Goal: Task Accomplishment & Management: Check status

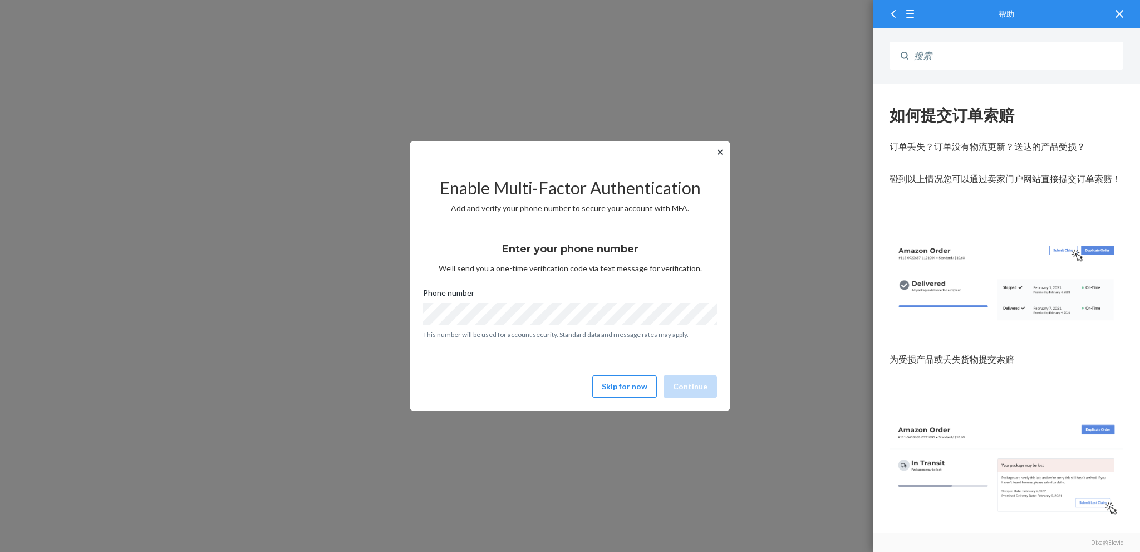
click at [719, 153] on button "✕" at bounding box center [720, 151] width 12 height 13
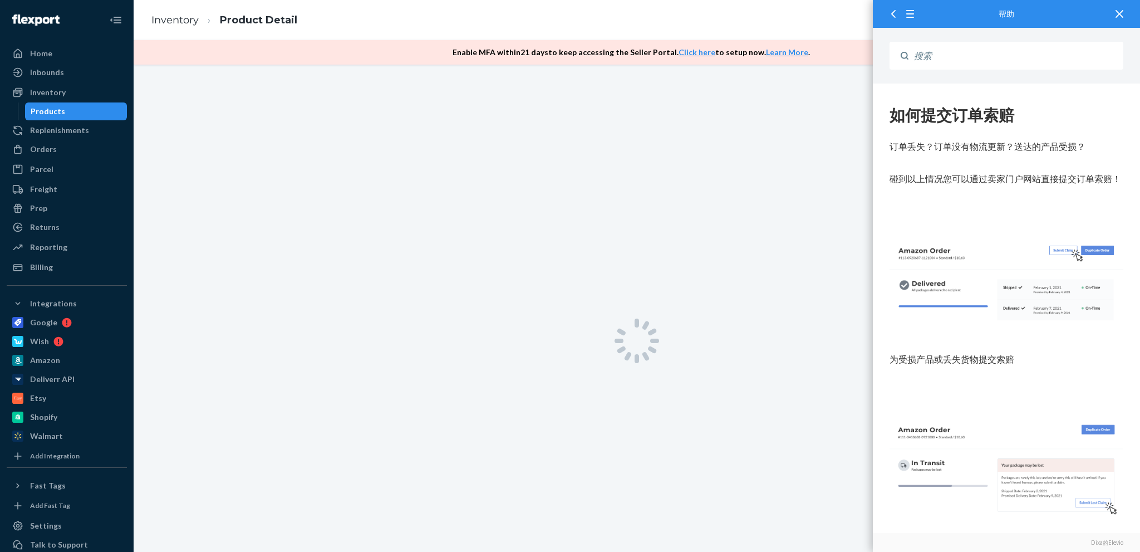
click at [1124, 13] on div at bounding box center [1119, 13] width 24 height 27
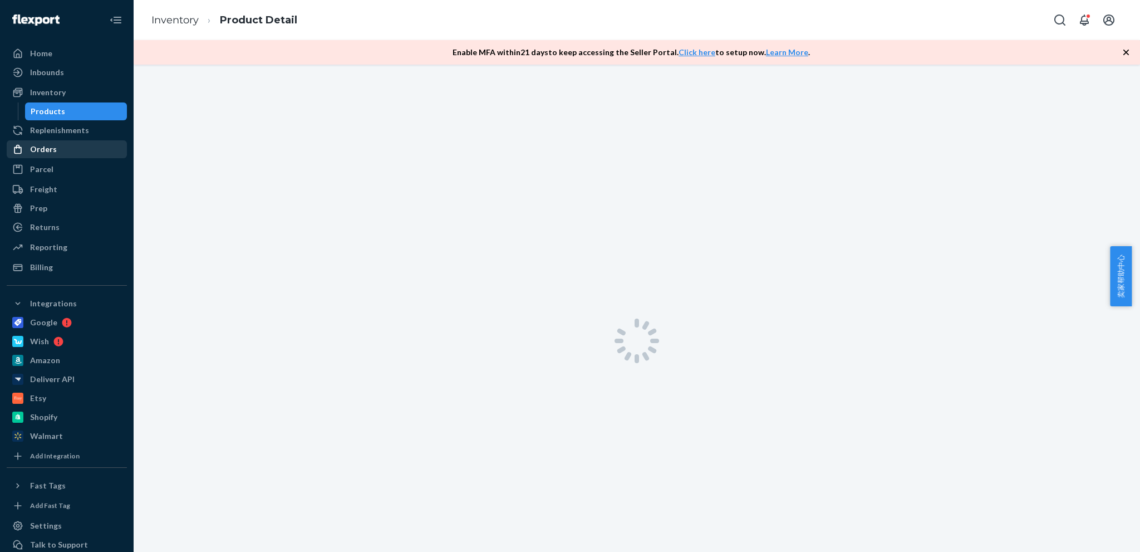
click at [43, 155] on div "Orders" at bounding box center [67, 149] width 118 height 16
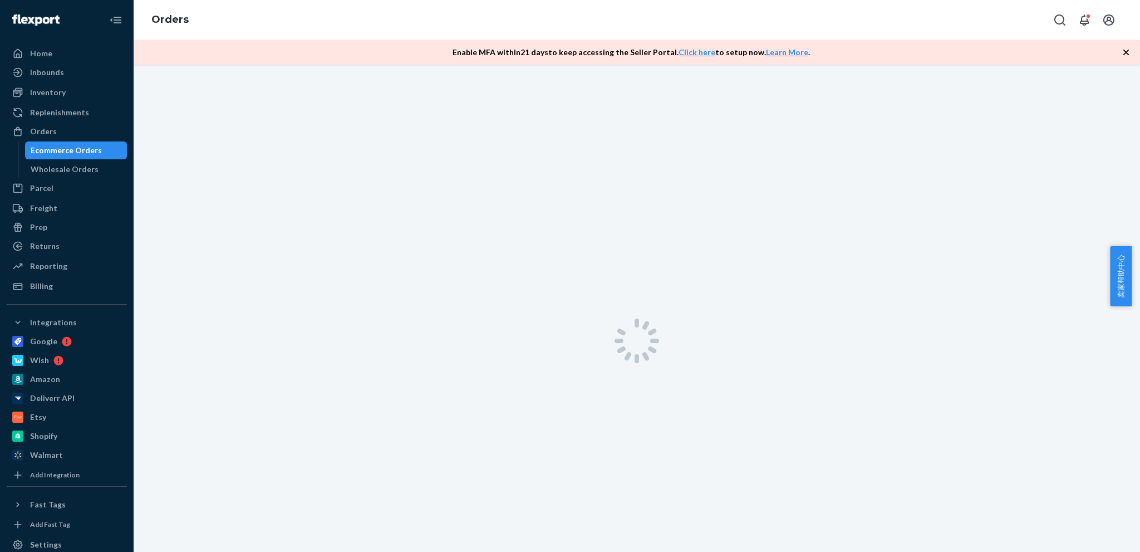
click at [1123, 49] on icon "button" at bounding box center [1125, 52] width 11 height 11
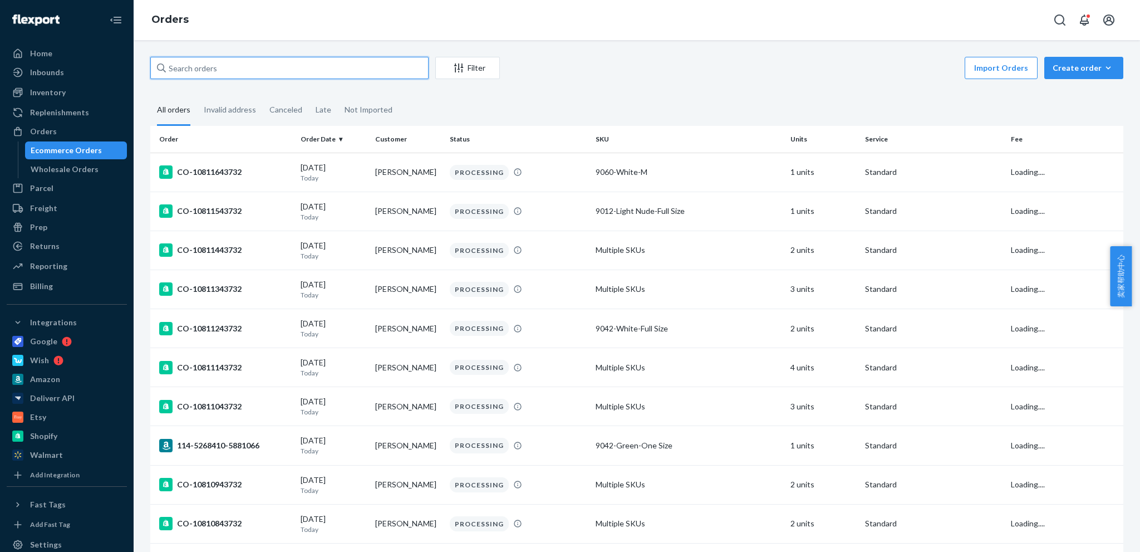
click at [309, 71] on input "text" at bounding box center [289, 68] width 278 height 22
paste input "CO-10796943732"
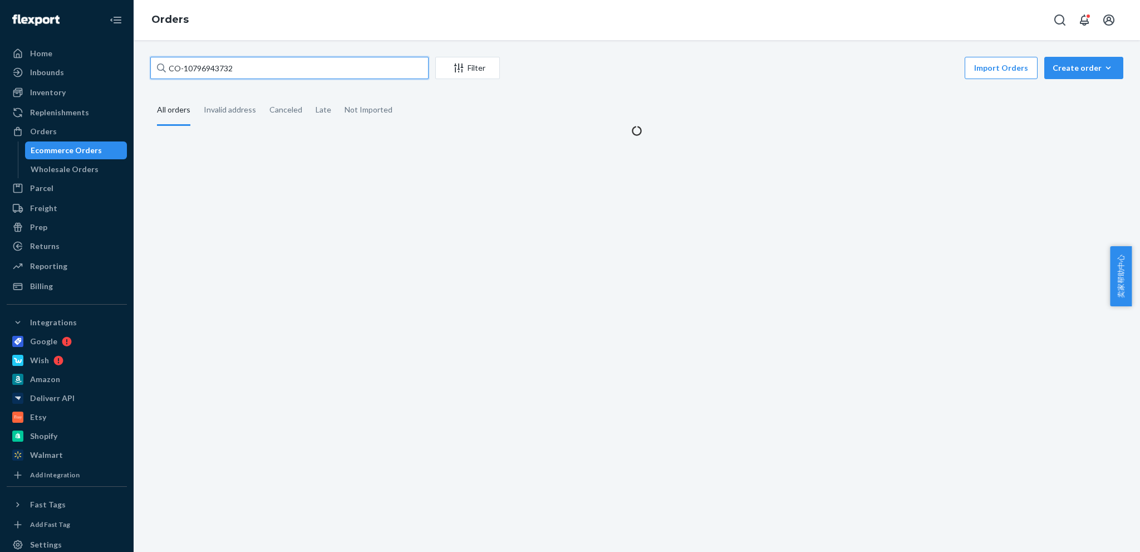
type input "CO-10796943732"
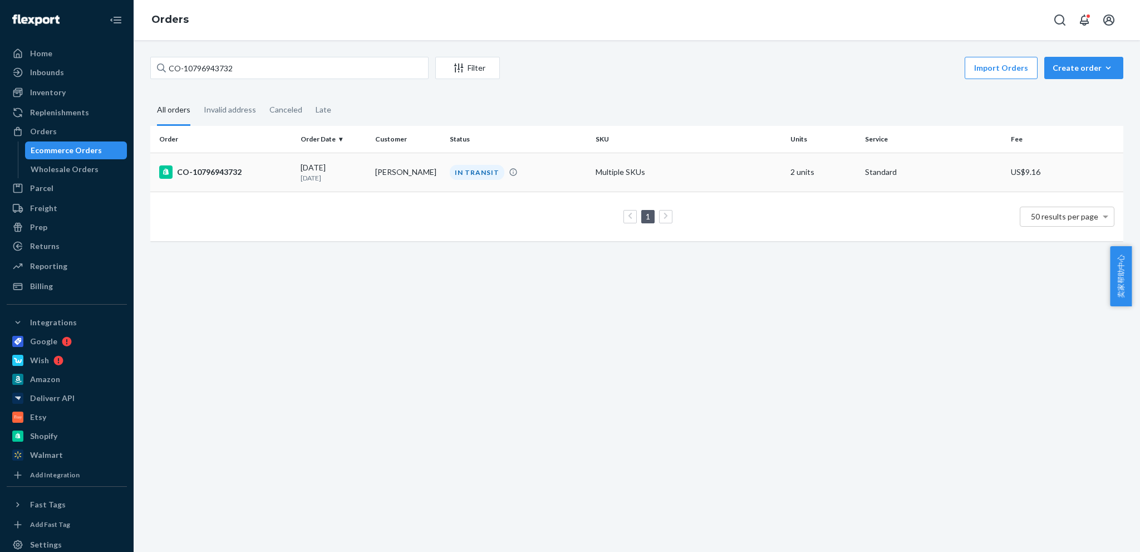
click at [276, 170] on div "CO-10796943732" at bounding box center [225, 171] width 132 height 13
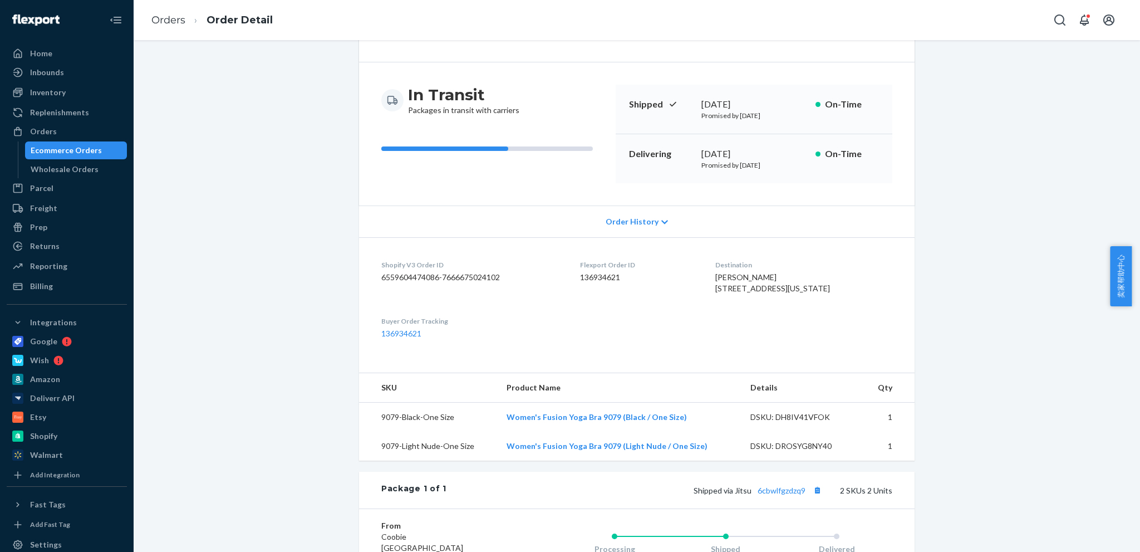
scroll to position [6, 0]
